Goal: Task Accomplishment & Management: Manage account settings

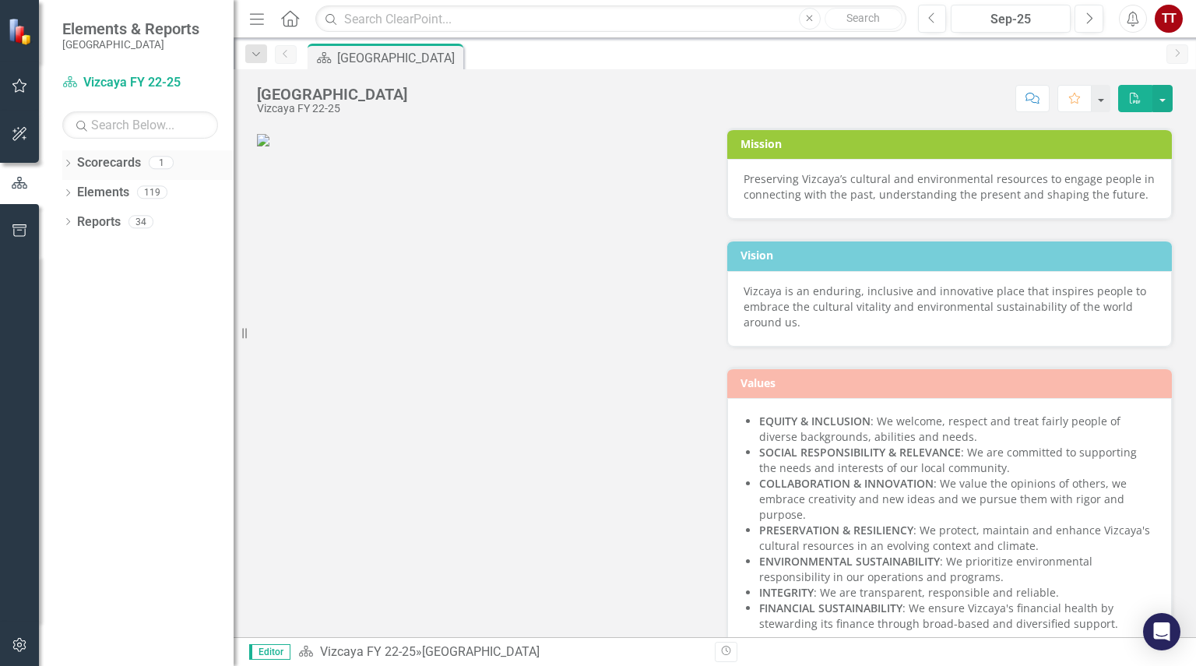
click at [132, 164] on link "Scorecards" at bounding box center [109, 163] width 64 height 18
click at [164, 165] on div "1" at bounding box center [161, 163] width 25 height 13
click at [126, 161] on link "Scorecards" at bounding box center [109, 163] width 64 height 18
click at [18, 87] on icon "button" at bounding box center [20, 85] width 16 height 12
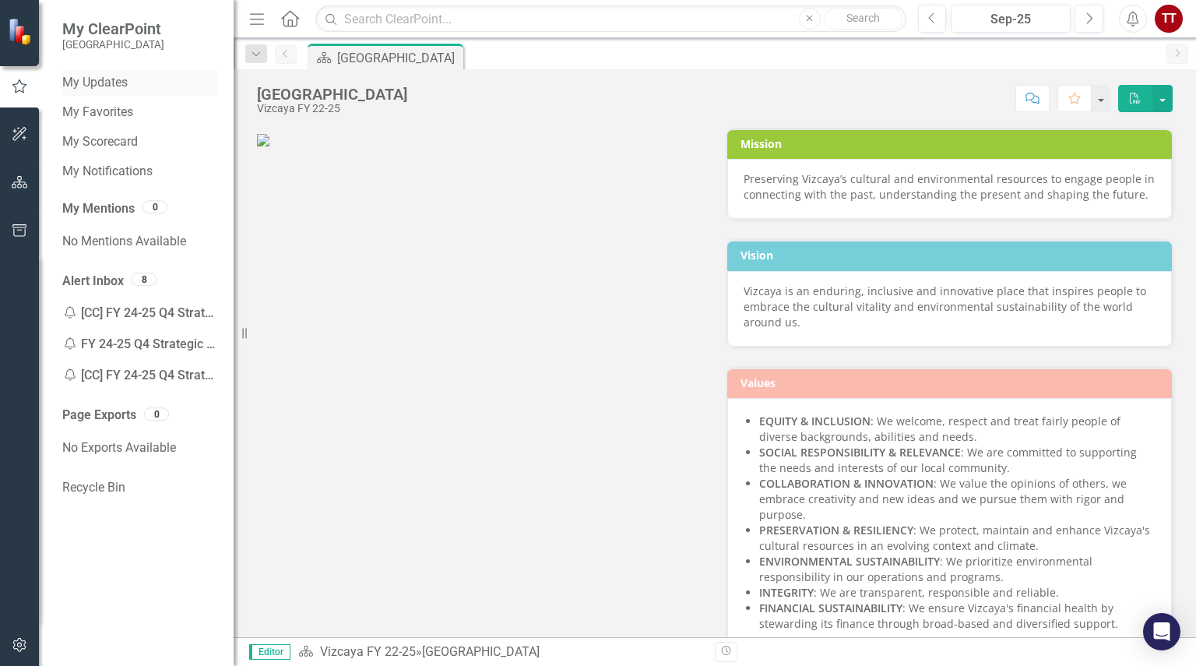
click at [114, 79] on link "My Updates" at bounding box center [140, 83] width 156 height 18
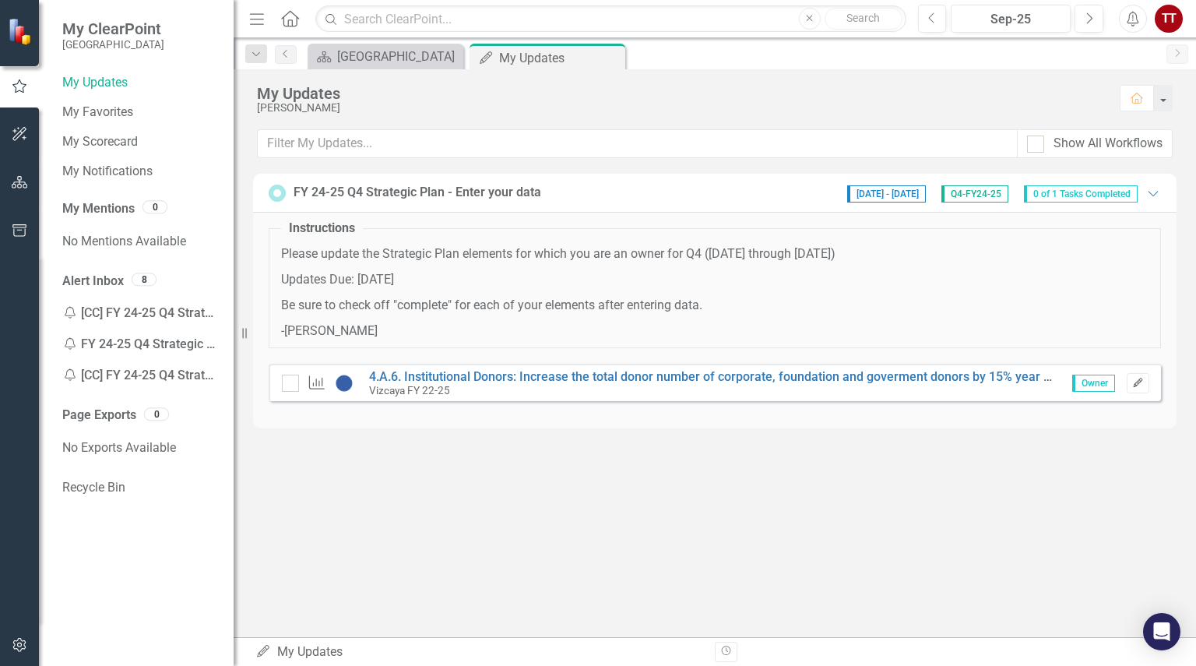
click at [1140, 385] on icon "Edit" at bounding box center [1139, 383] width 12 height 9
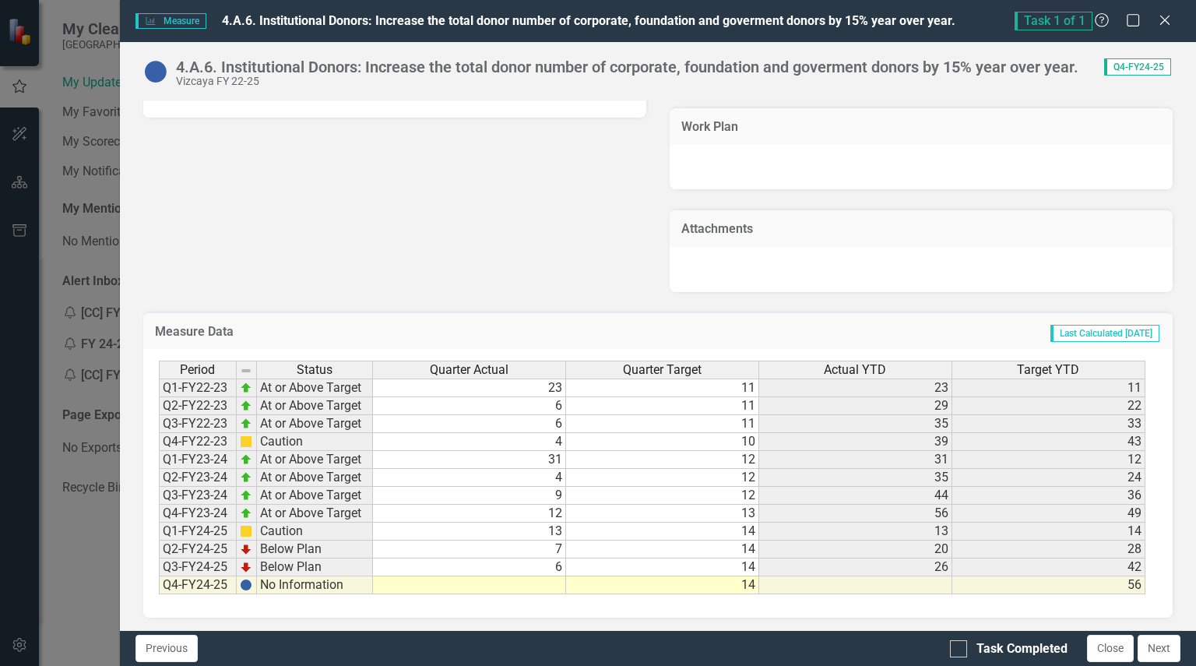
scroll to position [967, 0]
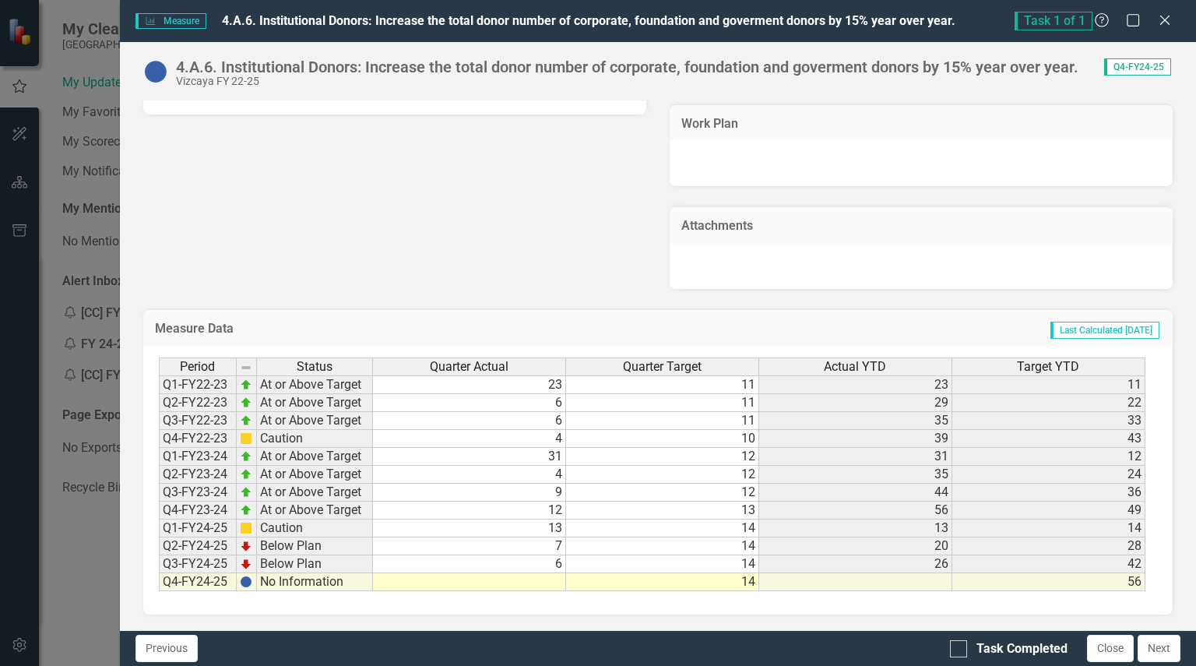
click at [528, 576] on td at bounding box center [469, 582] width 193 height 18
click at [544, 578] on td at bounding box center [469, 582] width 193 height 18
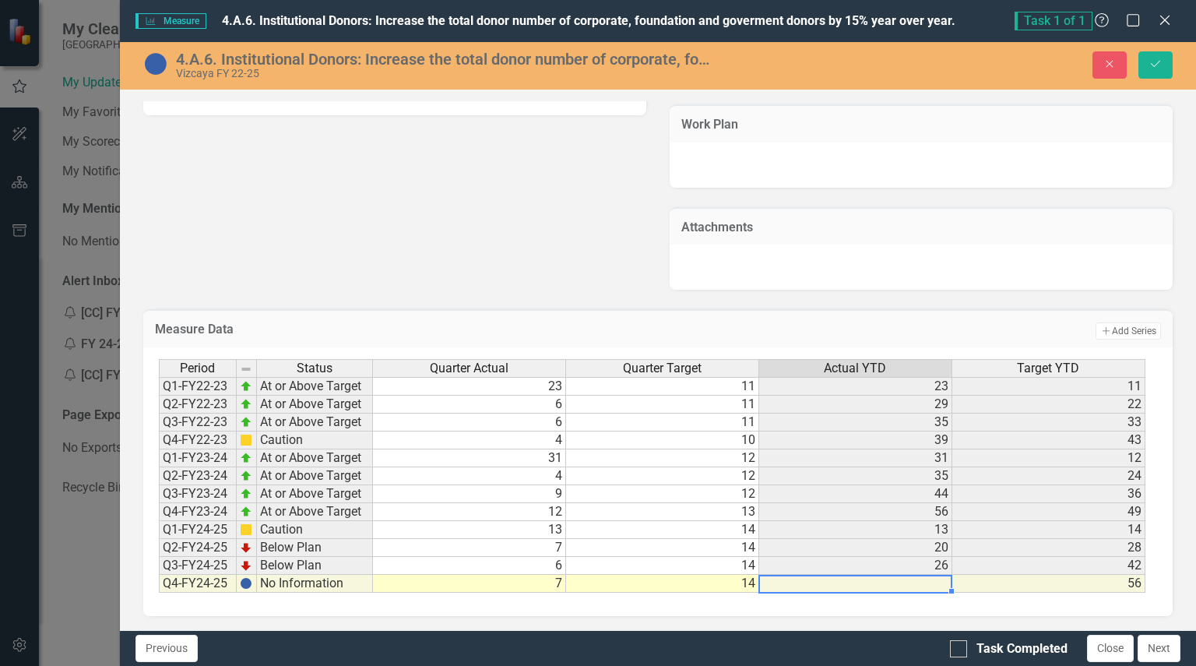
click at [944, 587] on td at bounding box center [855, 584] width 193 height 18
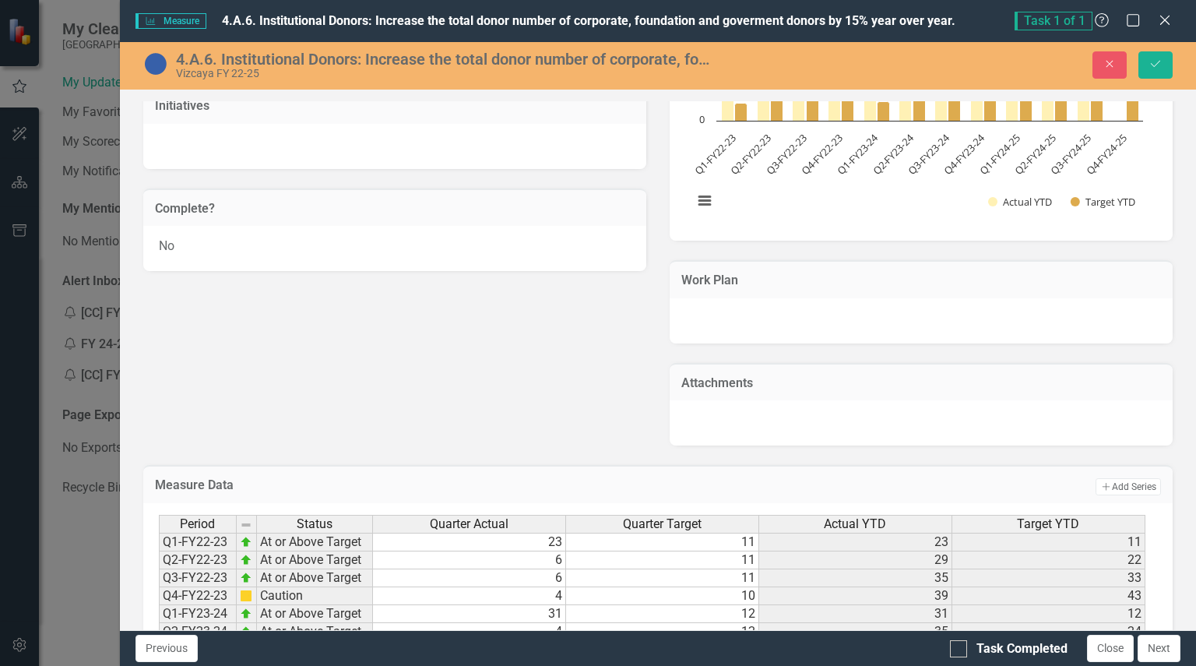
click at [398, 309] on div "Description Institutional Donors : Increase the total donor number of corporate…" at bounding box center [658, 17] width 1053 height 855
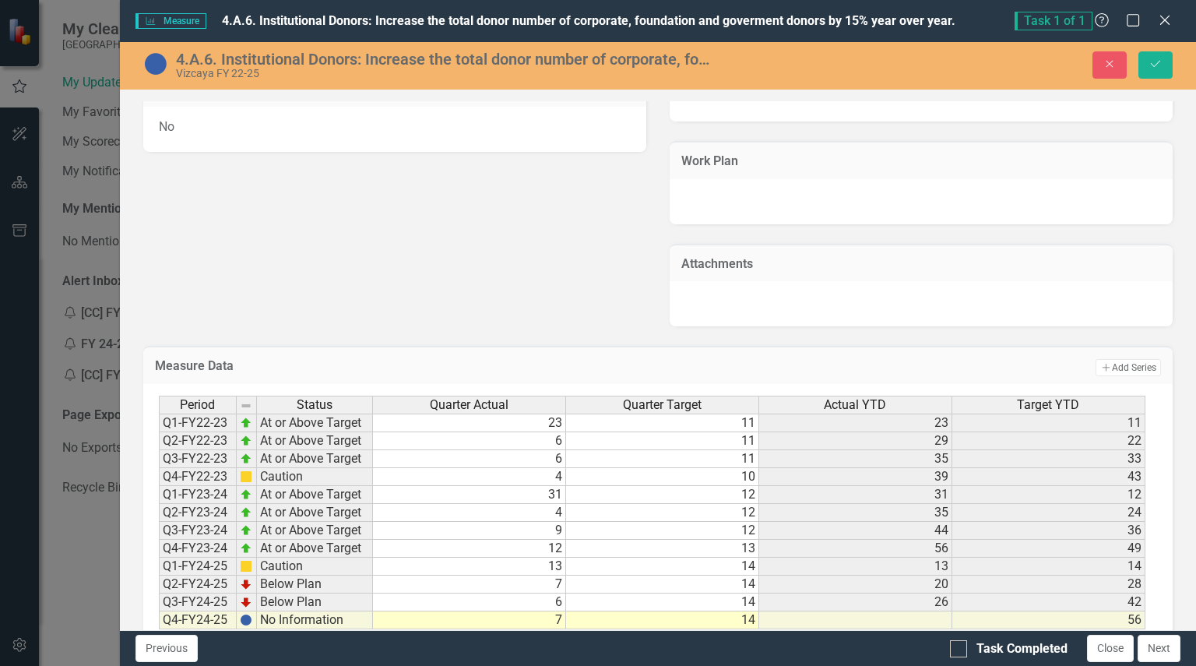
scroll to position [967, 0]
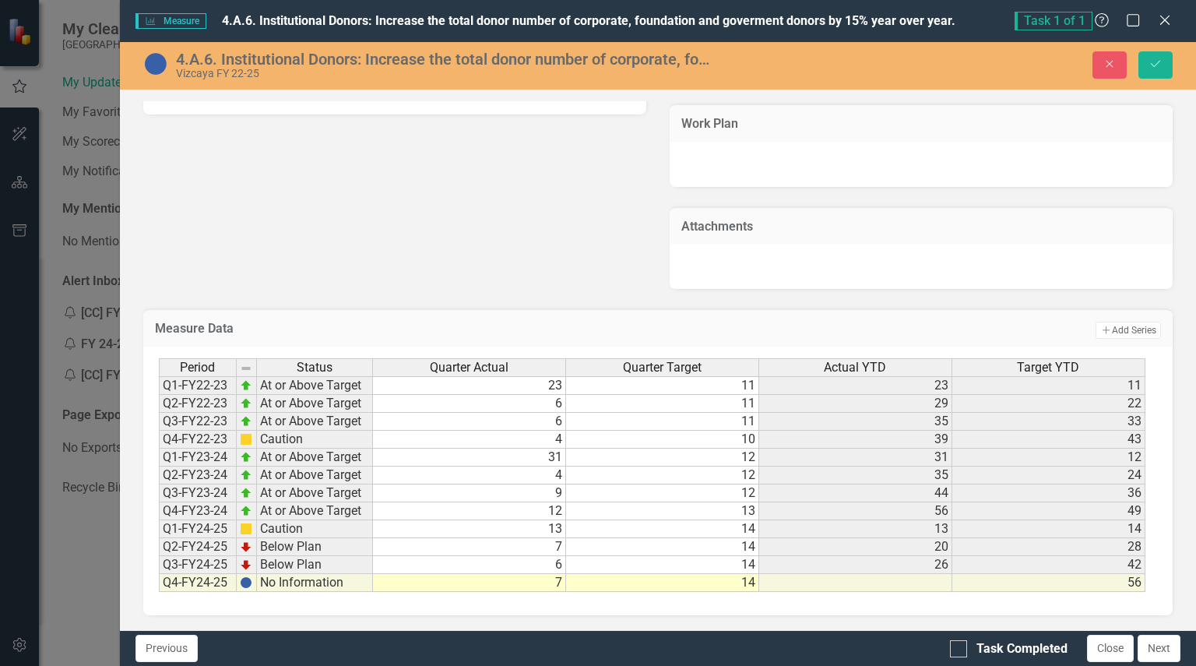
click at [513, 583] on td "7" at bounding box center [469, 583] width 193 height 18
click at [678, 580] on td "14" at bounding box center [662, 583] width 193 height 18
type textarea "14"
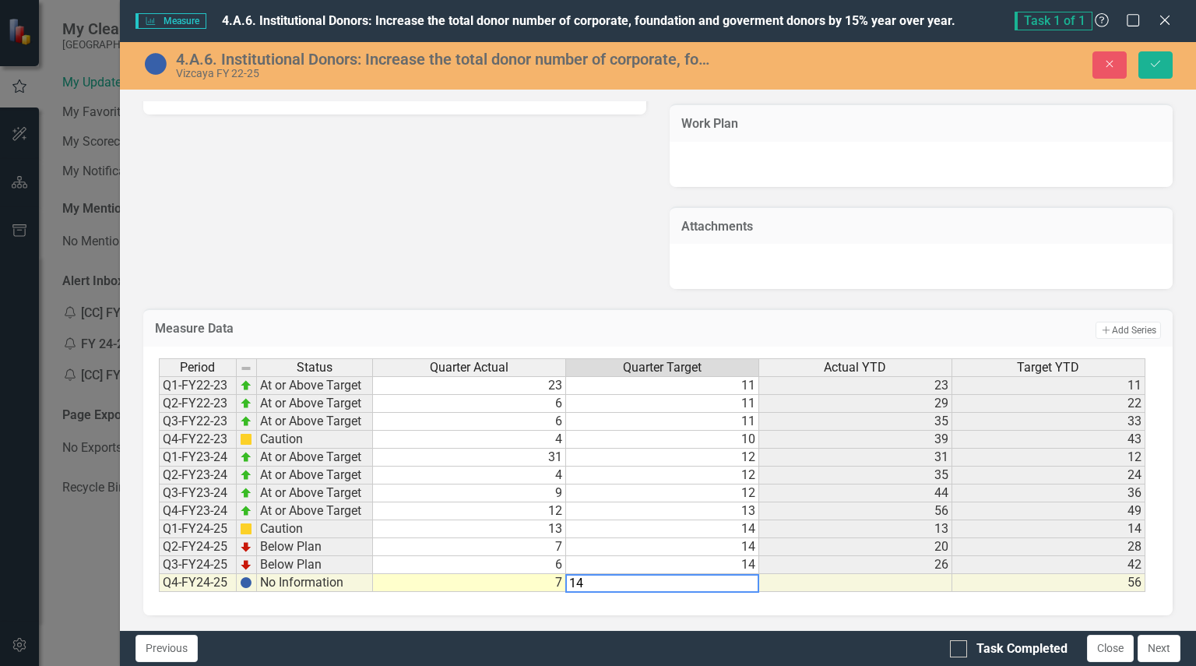
click at [823, 596] on div "Period Status Quarter Actual Quarter Target Actual YTD Target YTD Q1-FY22-23 At…" at bounding box center [658, 481] width 1030 height 269
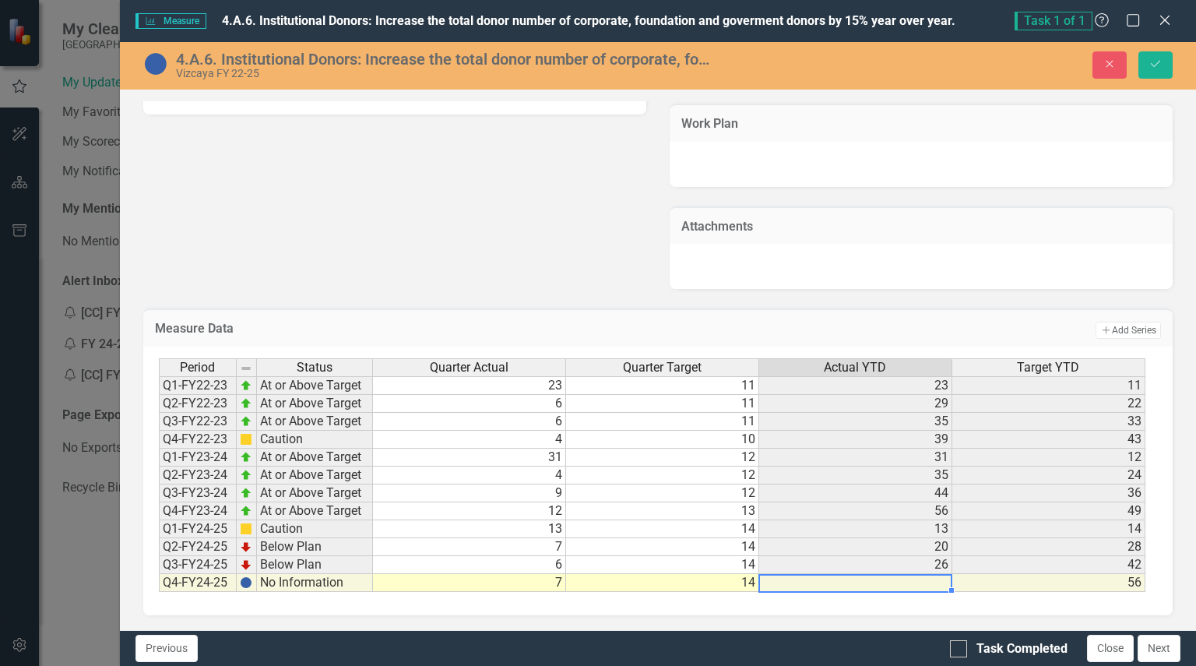
click at [823, 587] on td at bounding box center [855, 583] width 193 height 18
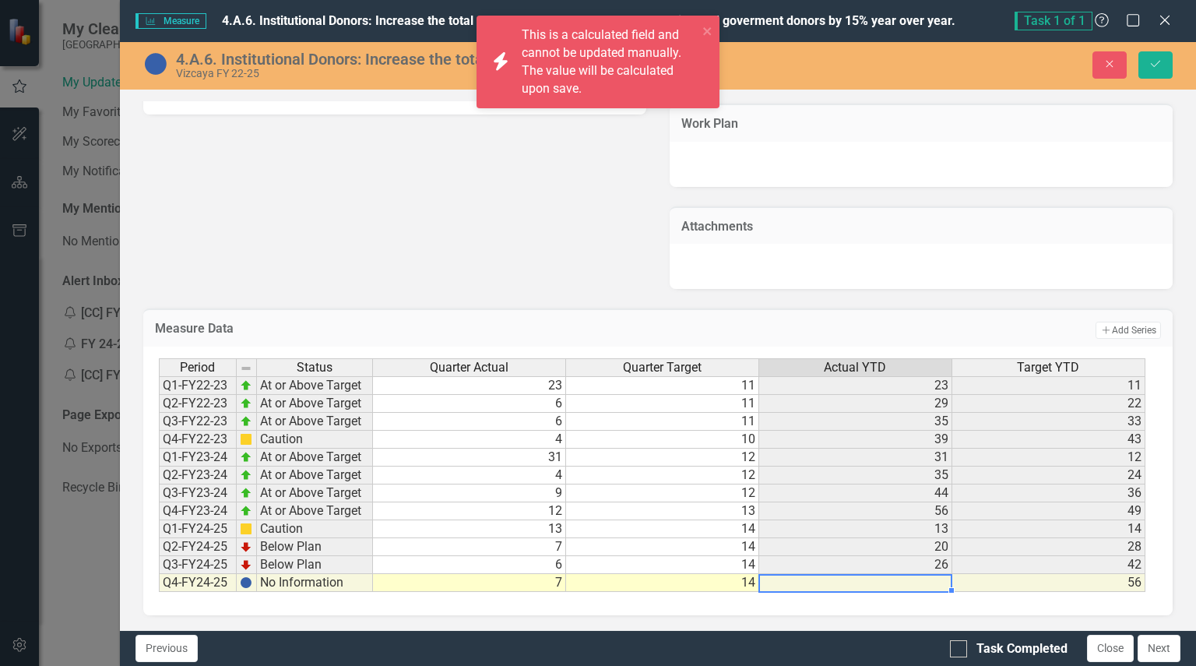
click at [823, 587] on td at bounding box center [855, 583] width 193 height 18
click at [981, 583] on td "56" at bounding box center [1049, 583] width 193 height 18
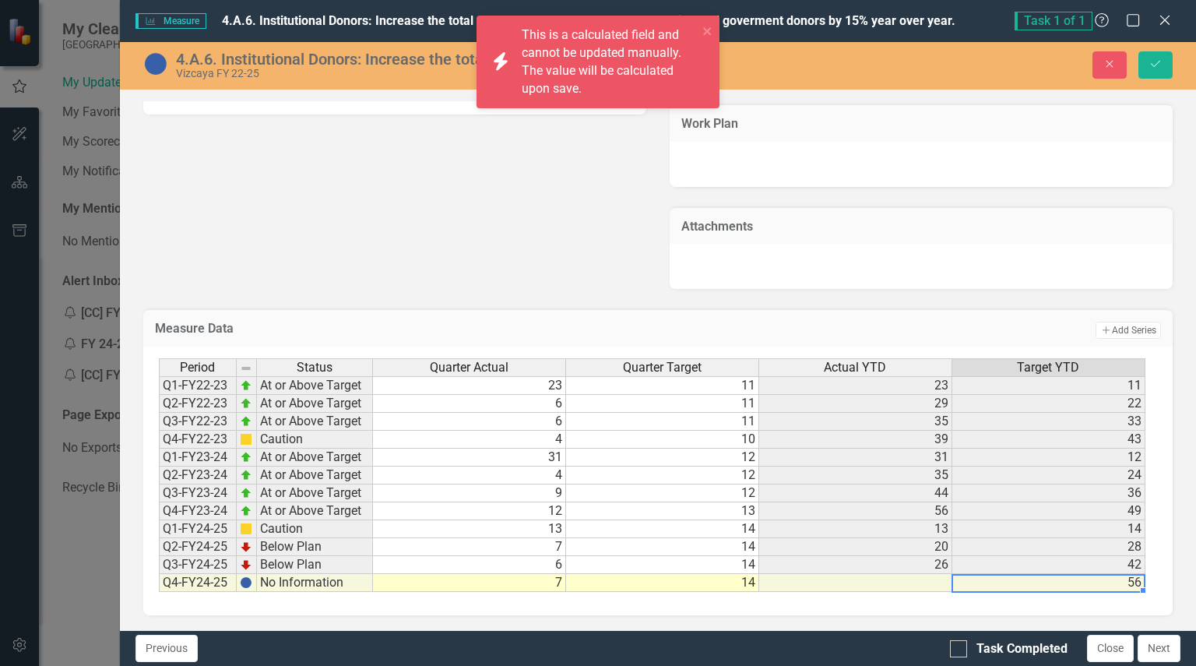
click at [981, 583] on td "56" at bounding box center [1049, 583] width 193 height 18
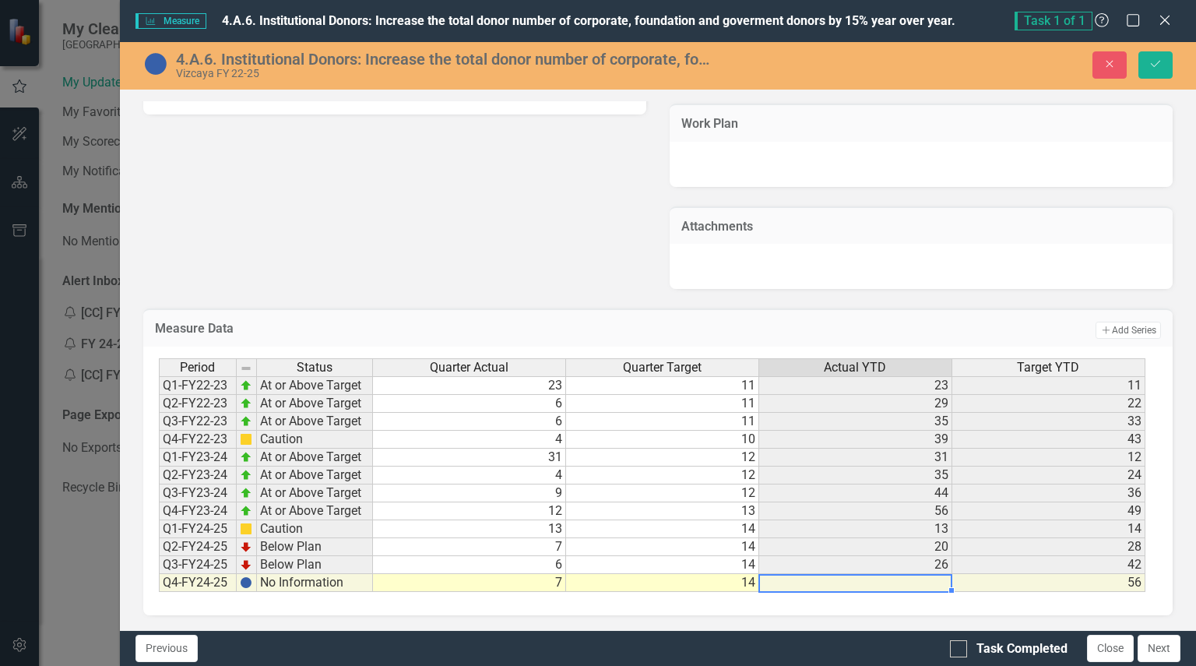
click at [900, 586] on td at bounding box center [855, 583] width 193 height 18
click at [1161, 636] on button "Next" at bounding box center [1159, 648] width 43 height 27
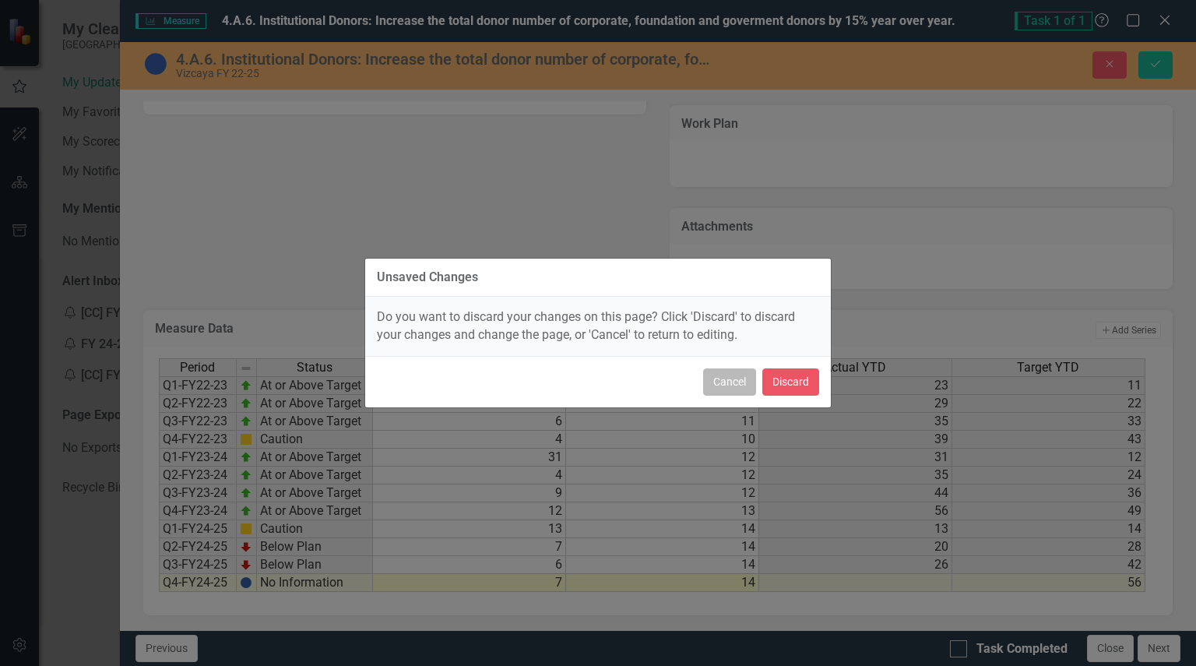
click at [731, 389] on button "Cancel" at bounding box center [729, 381] width 53 height 27
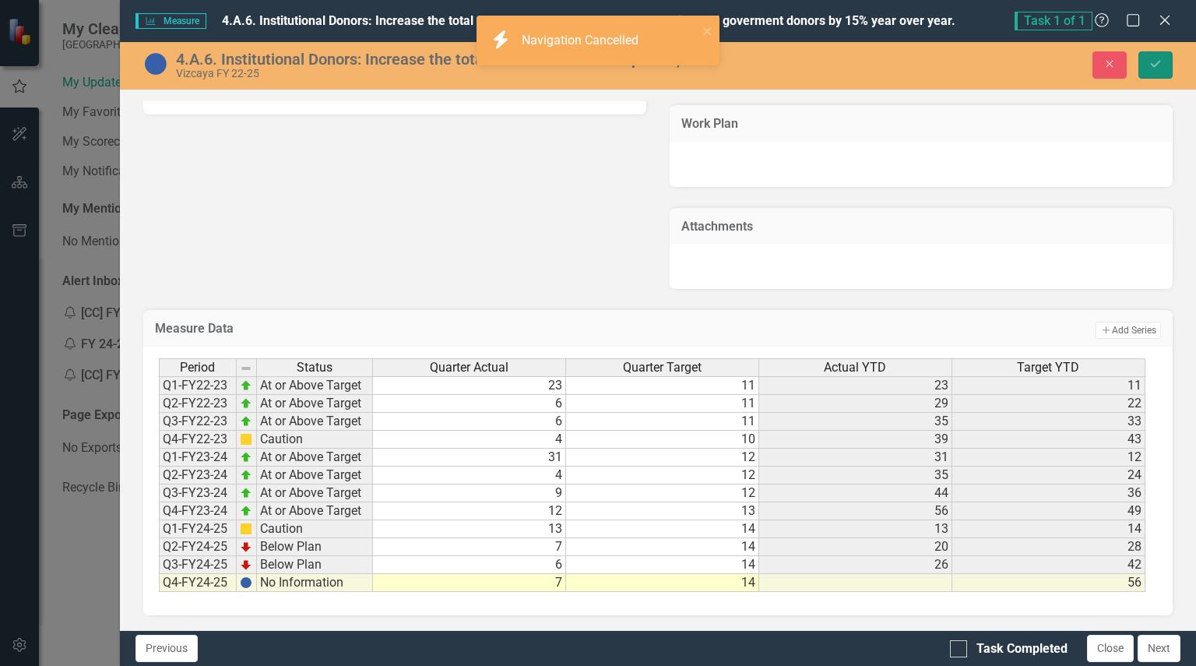
click at [1151, 55] on button "Save" at bounding box center [1156, 64] width 34 height 27
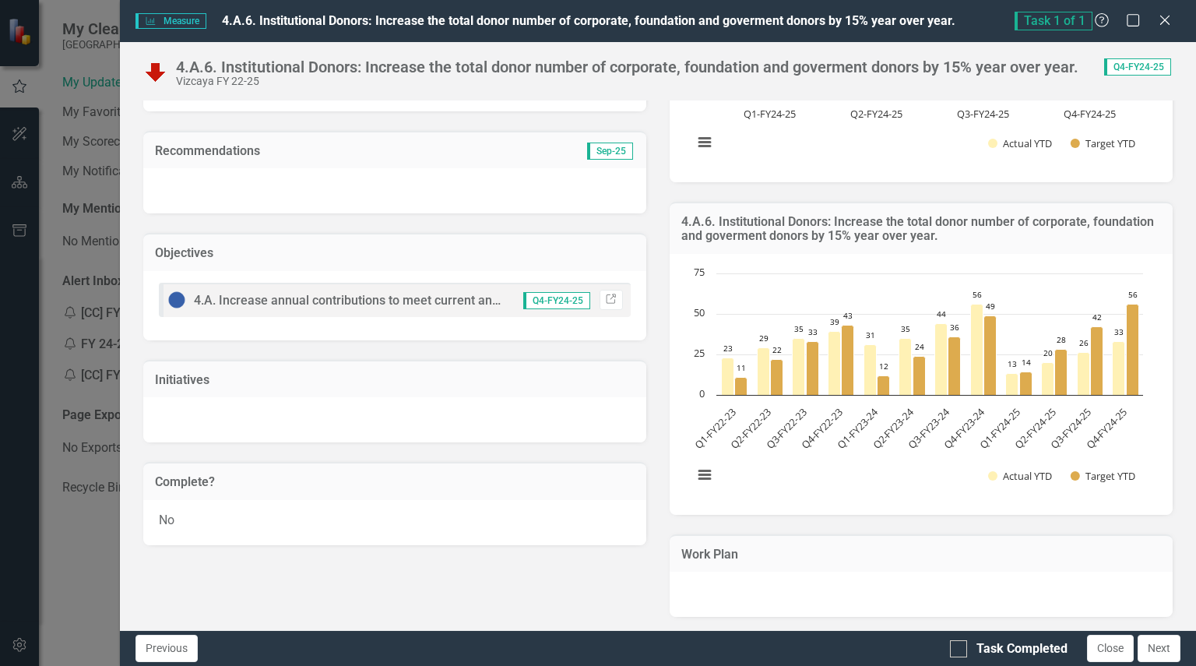
scroll to position [577, 0]
